Goal: Transaction & Acquisition: Purchase product/service

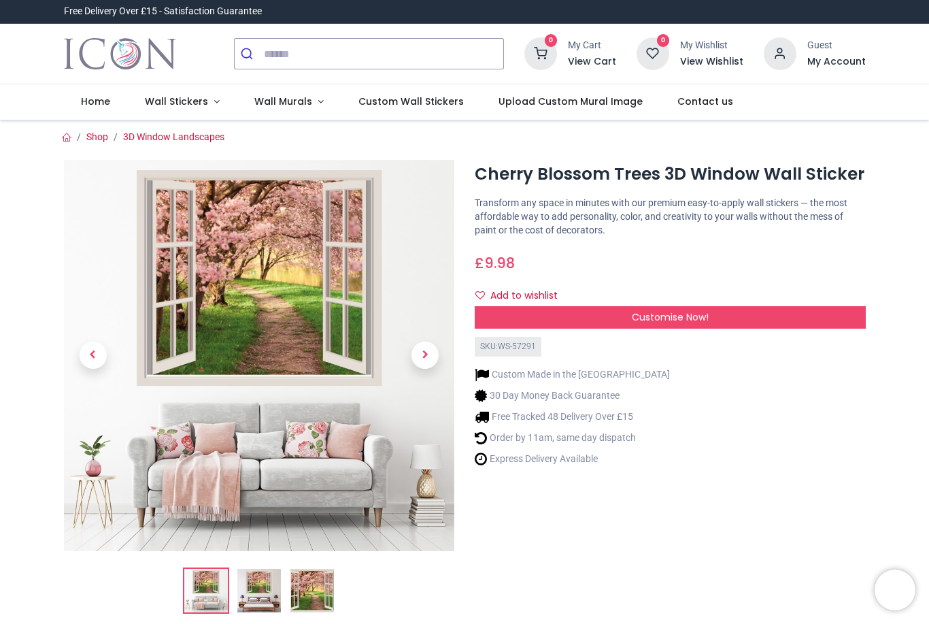
click at [90, 360] on span "Previous" at bounding box center [93, 354] width 27 height 27
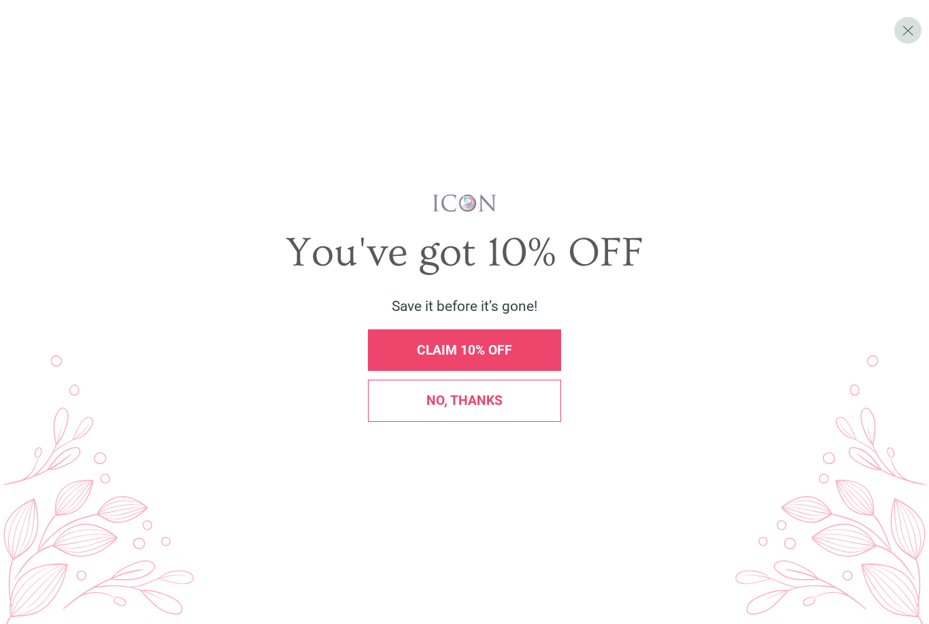
click at [903, 25] on span "X" at bounding box center [908, 30] width 12 height 18
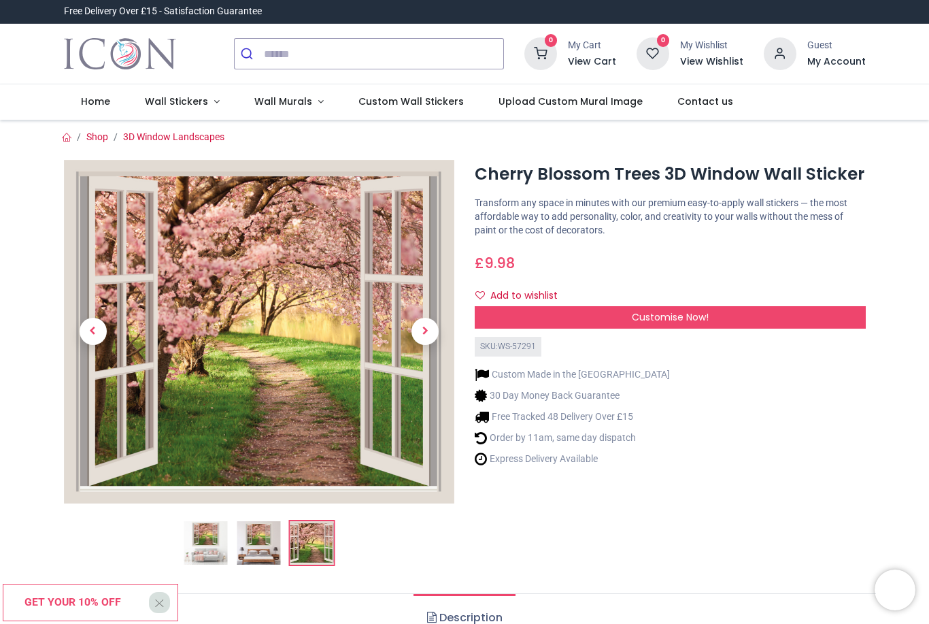
click at [265, 546] on img at bounding box center [259, 543] width 44 height 44
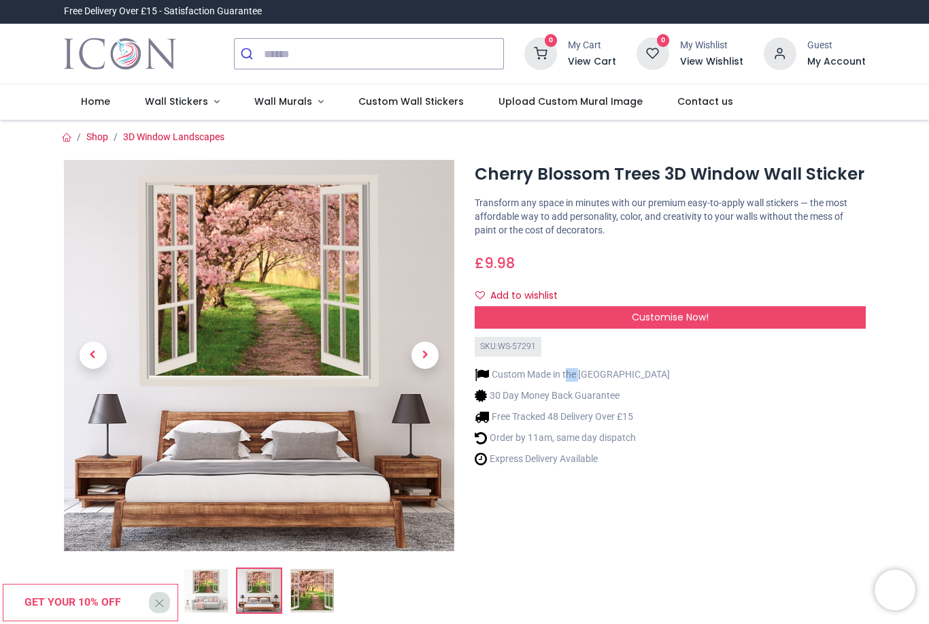
click at [90, 352] on span "Previous" at bounding box center [93, 354] width 27 height 27
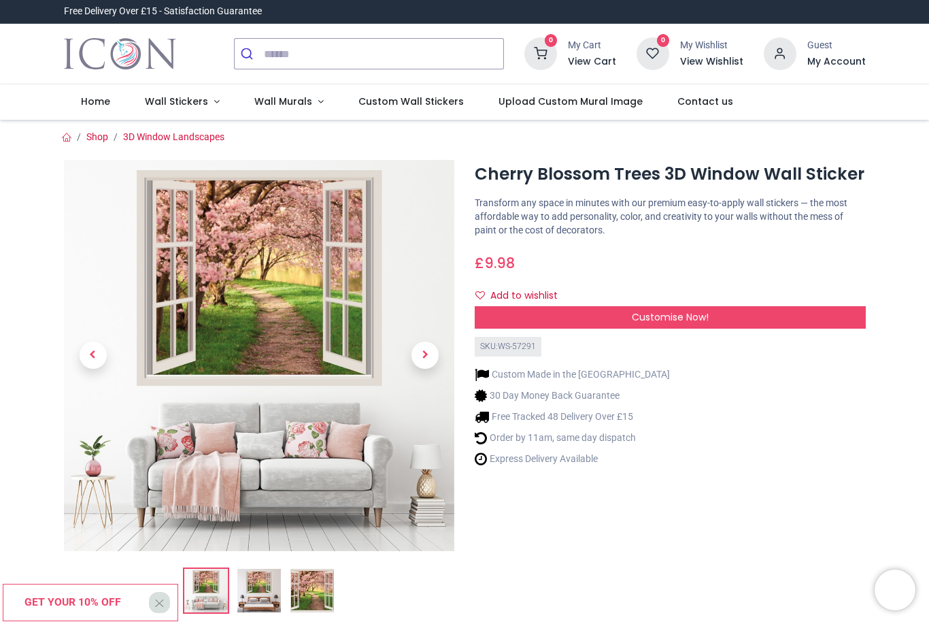
click at [90, 358] on span "Previous" at bounding box center [93, 354] width 27 height 27
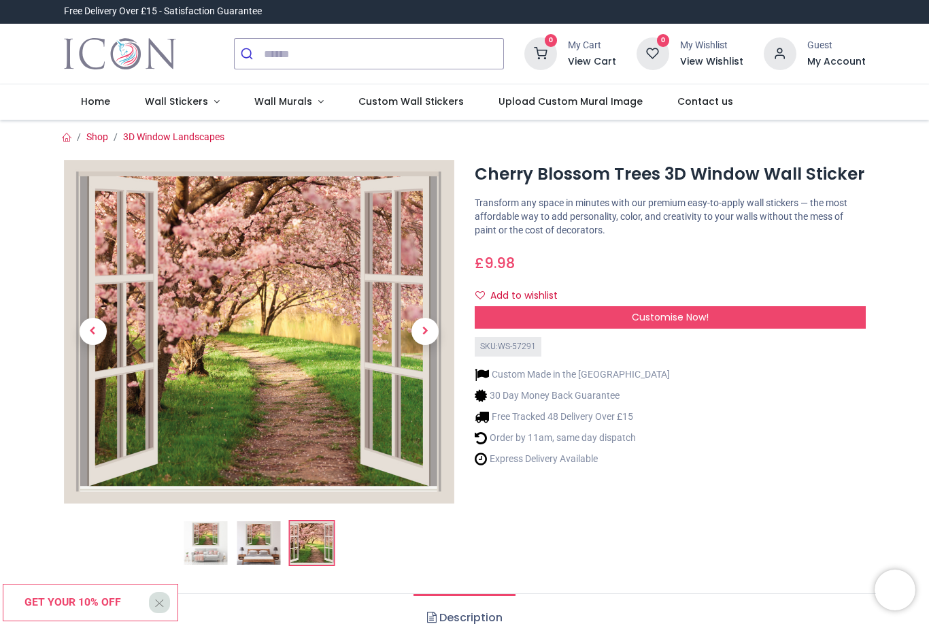
click at [90, 337] on span "Previous" at bounding box center [93, 331] width 27 height 27
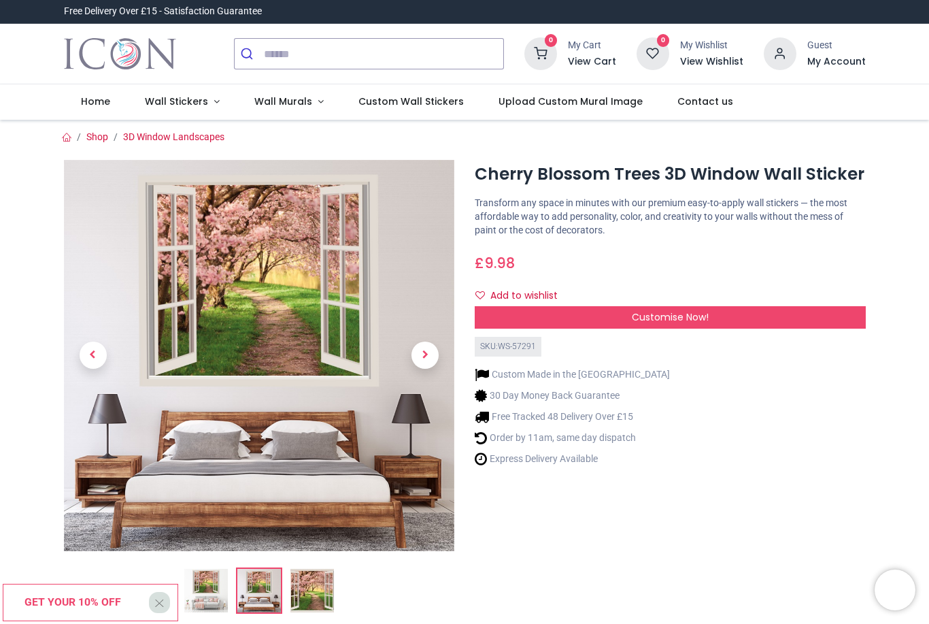
click at [424, 361] on span "Next" at bounding box center [425, 354] width 27 height 27
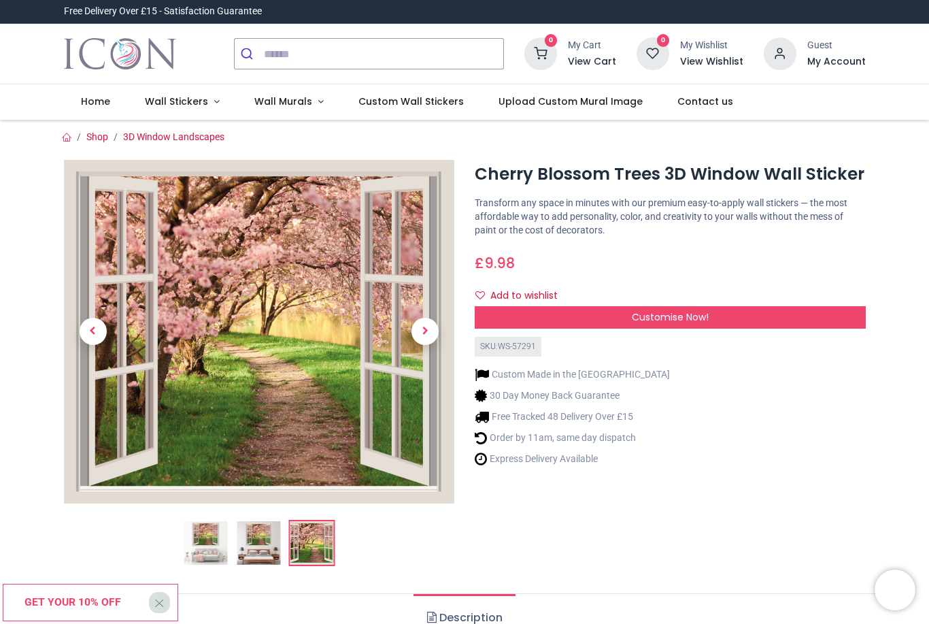
click at [435, 338] on span "Next" at bounding box center [425, 331] width 27 height 27
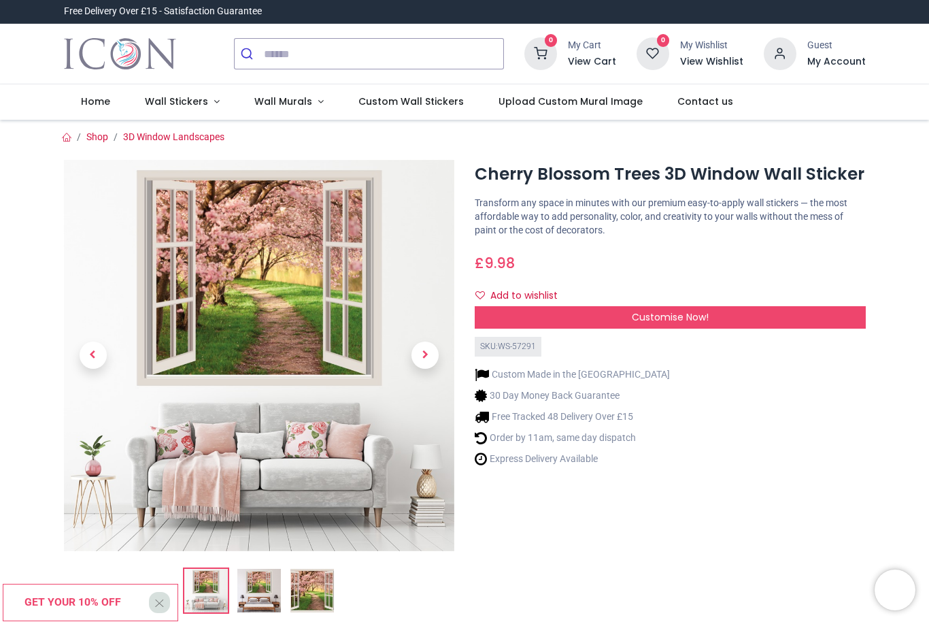
click at [95, 139] on link "Shop" at bounding box center [97, 136] width 22 height 11
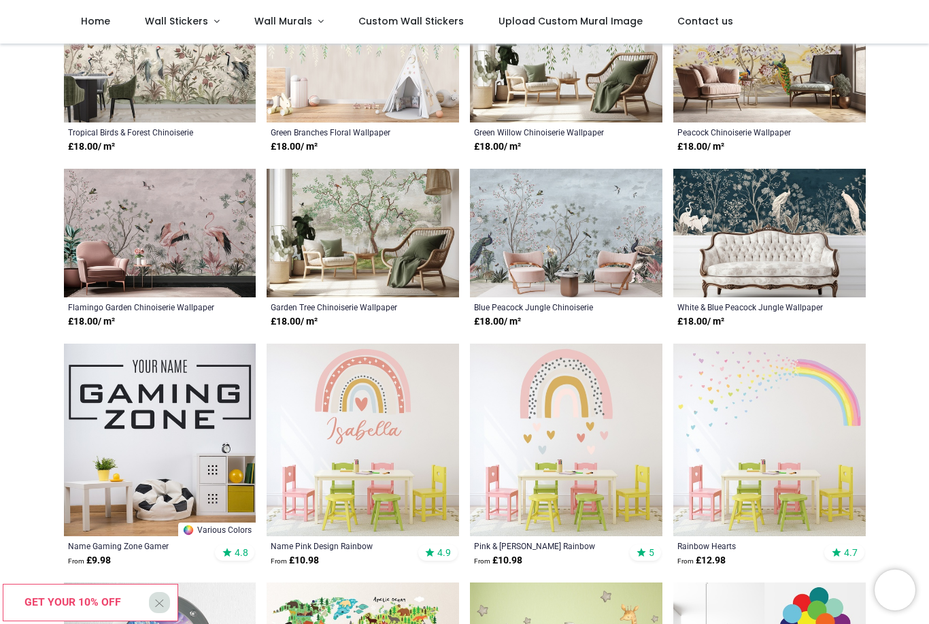
scroll to position [389, 0]
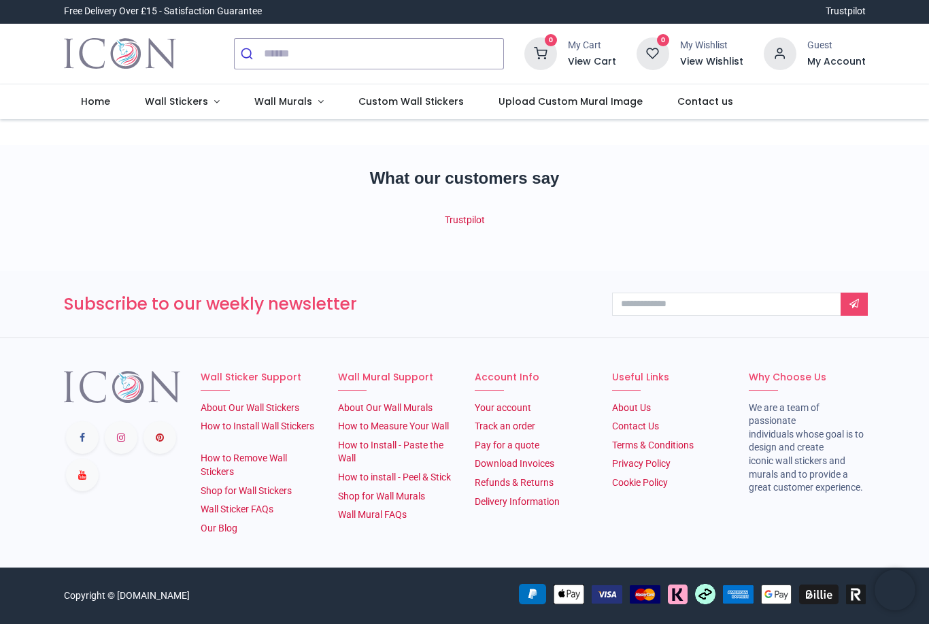
click at [180, 214] on div "Trustpilot" at bounding box center [465, 221] width 802 height 14
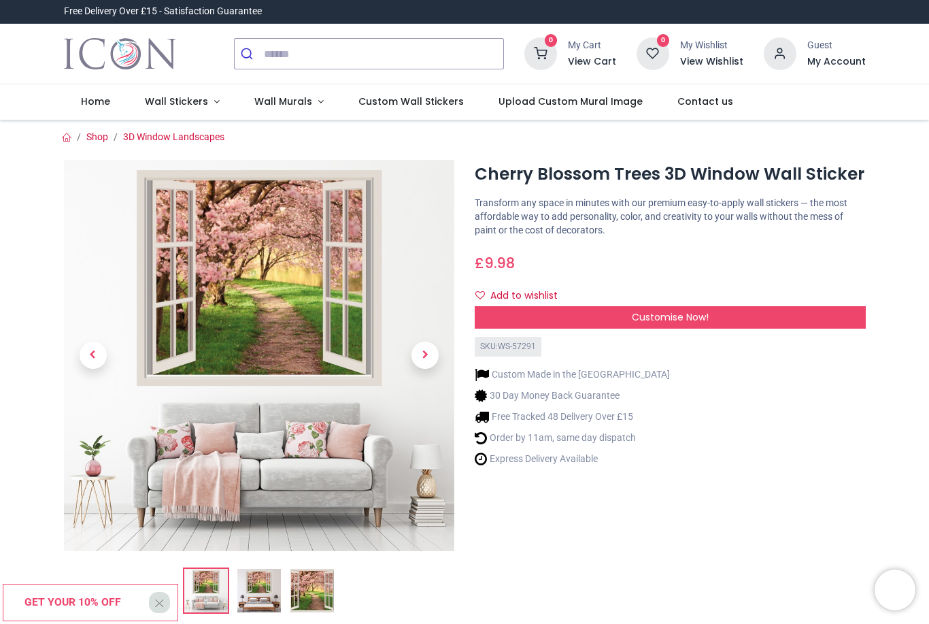
click at [424, 348] on span "Next" at bounding box center [425, 354] width 27 height 27
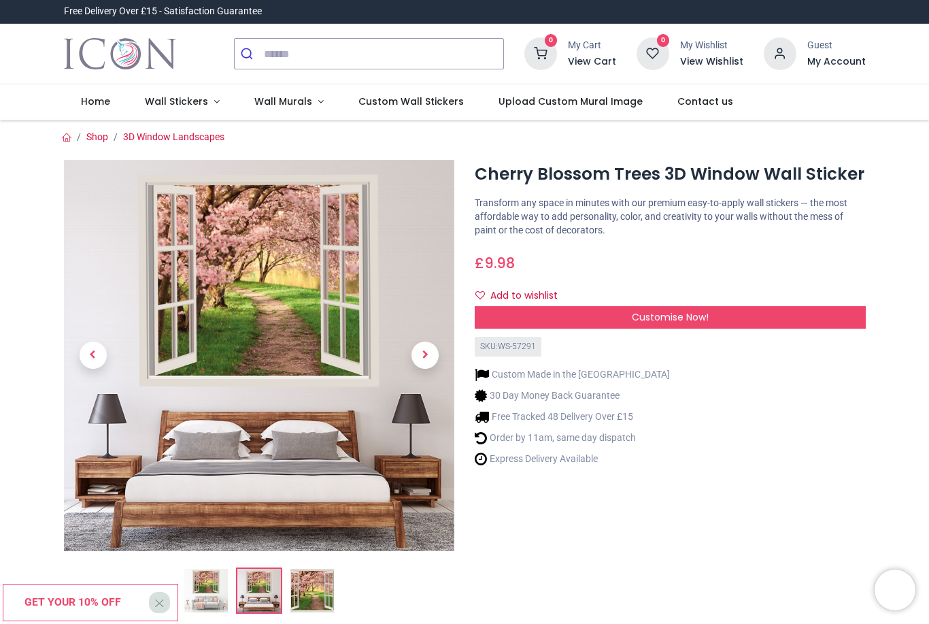
click at [419, 354] on span "Next" at bounding box center [425, 354] width 27 height 27
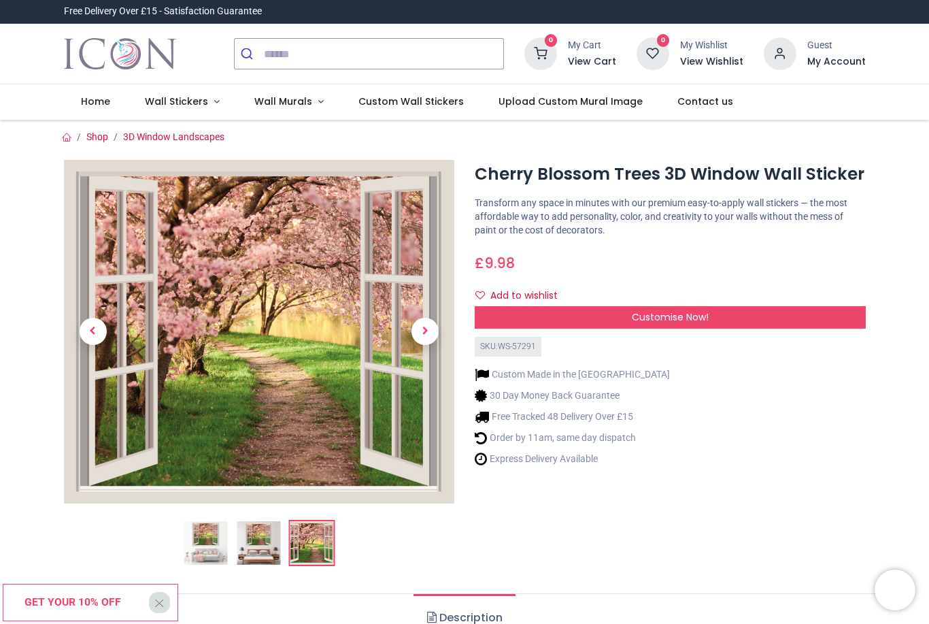
click at [92, 333] on span "Previous" at bounding box center [93, 331] width 27 height 27
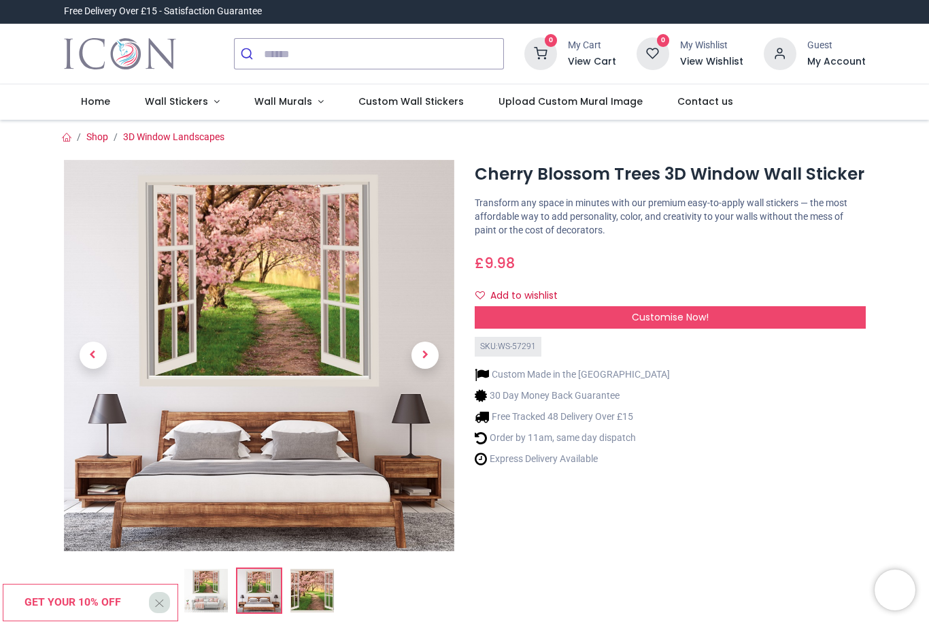
click at [93, 352] on span "Previous" at bounding box center [93, 354] width 27 height 27
